Goal: Task Accomplishment & Management: Manage account settings

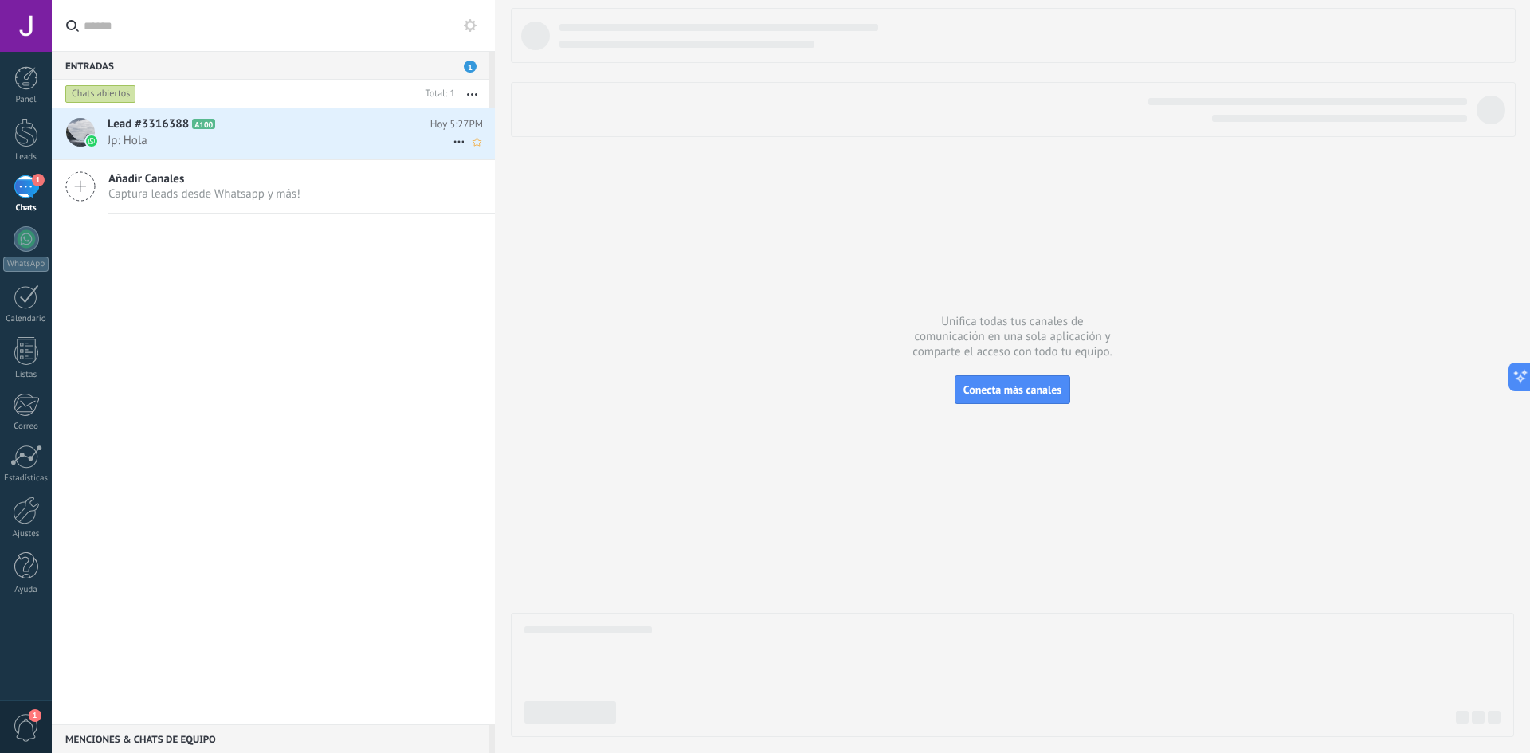
click at [340, 118] on h2 "Lead #3316388 A100" at bounding box center [269, 124] width 323 height 16
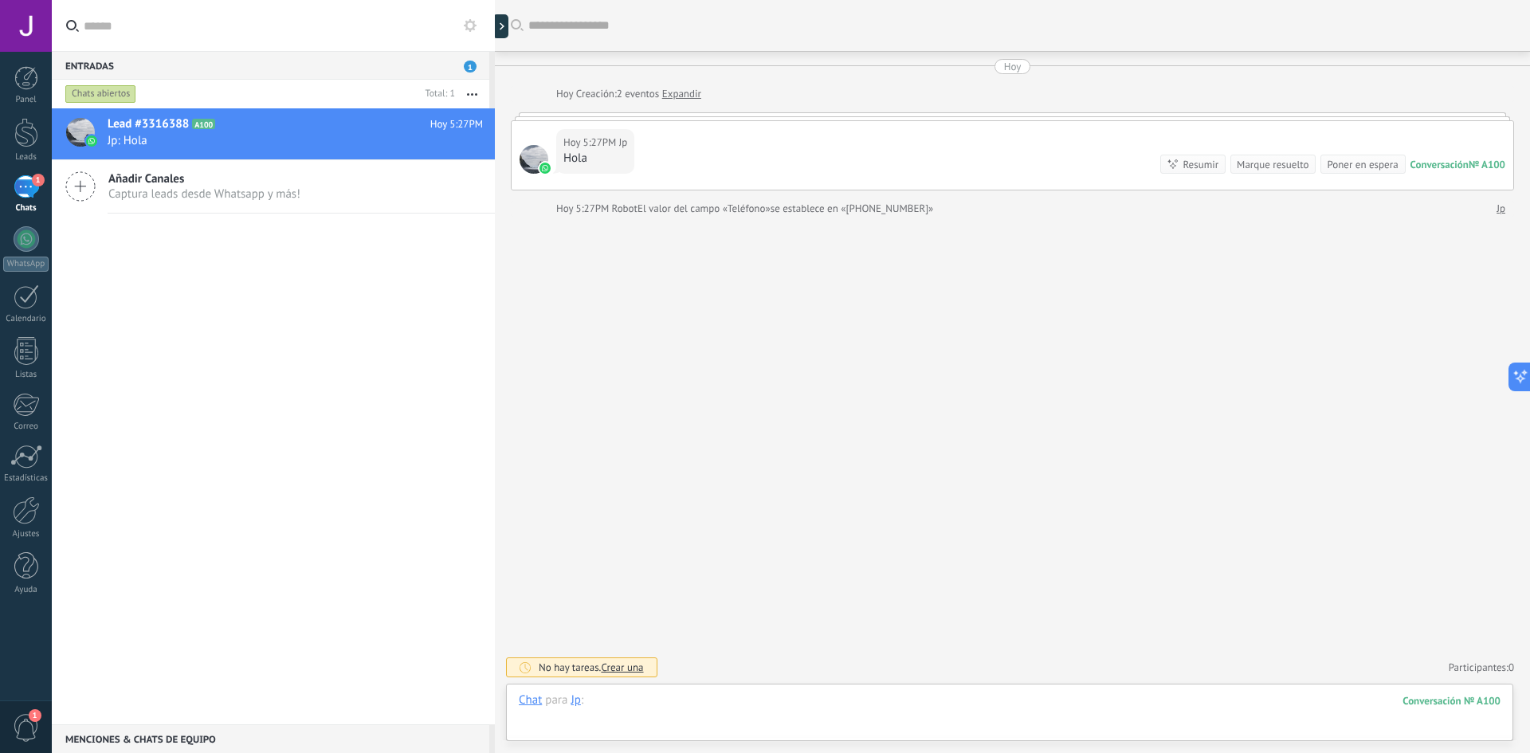
click at [661, 708] on div at bounding box center [1010, 716] width 982 height 48
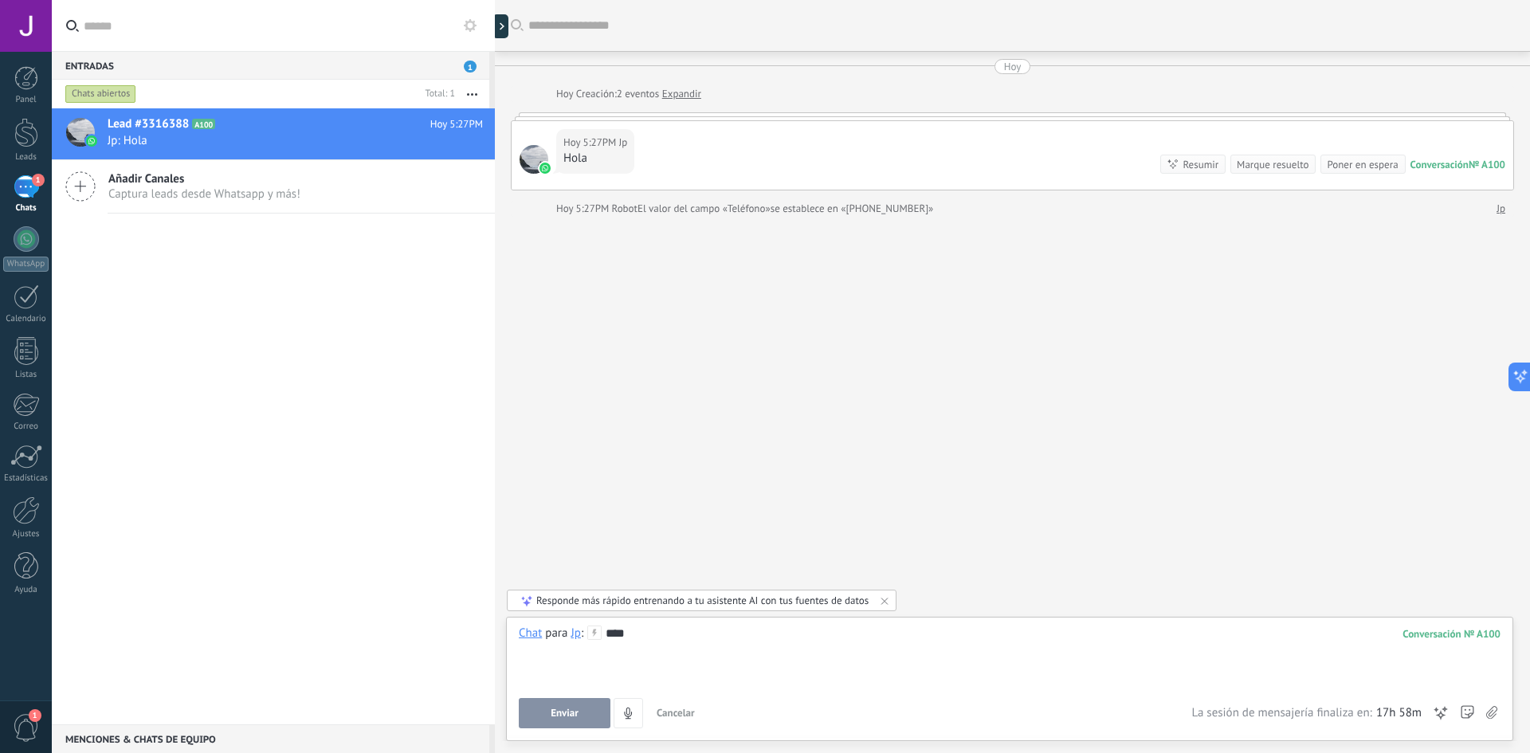
click at [558, 724] on button "Enviar" at bounding box center [565, 713] width 92 height 30
